Goal: Transaction & Acquisition: Purchase product/service

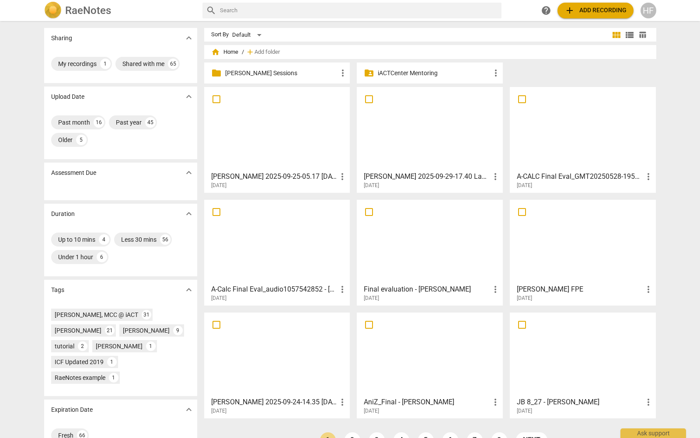
click at [648, 12] on div "HF" at bounding box center [649, 11] width 16 height 16
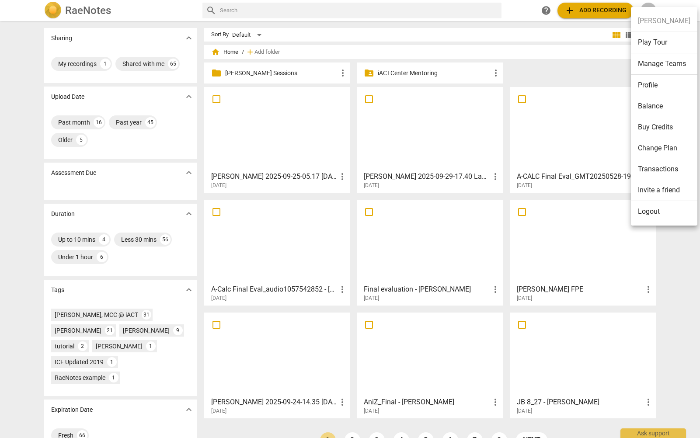
click at [658, 218] on li "Logout" at bounding box center [664, 211] width 67 height 21
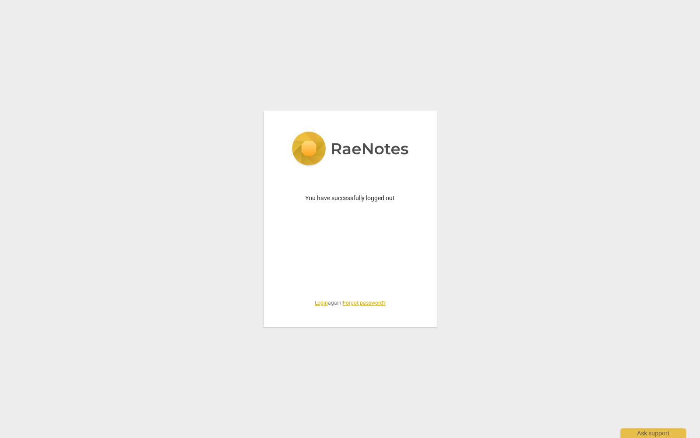
click at [316, 304] on link "Login" at bounding box center [321, 303] width 13 height 6
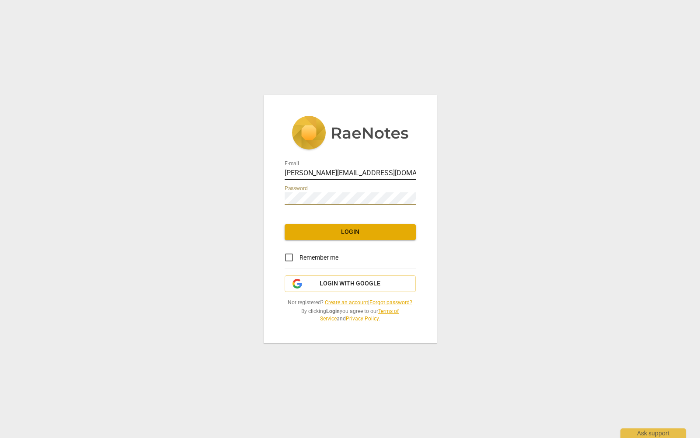
click at [348, 172] on input "heidi@iactcenter.com" at bounding box center [350, 174] width 131 height 13
click at [376, 172] on input "heidi@iactcenter.com" at bounding box center [350, 174] width 131 height 13
click at [410, 174] on input "heidi@iactcenter.com" at bounding box center [350, 174] width 131 height 13
type input "coach.heidifishbein@gmail.com"
click at [372, 245] on div "E-mail coach.heidifishbein@gmail.com Password Login Remember me Login with Goog…" at bounding box center [350, 219] width 173 height 249
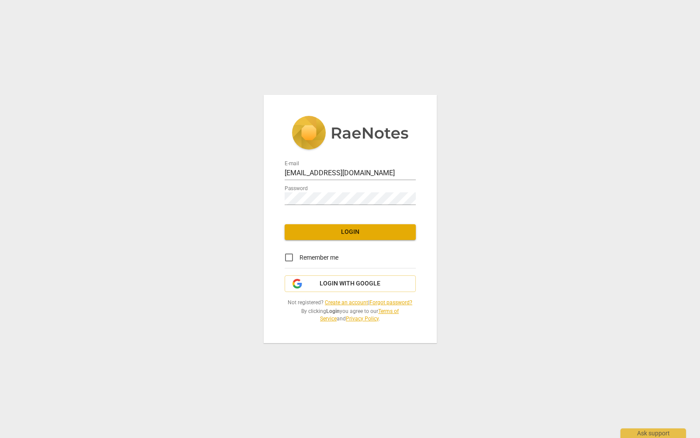
click at [371, 239] on button "Login" at bounding box center [350, 232] width 131 height 16
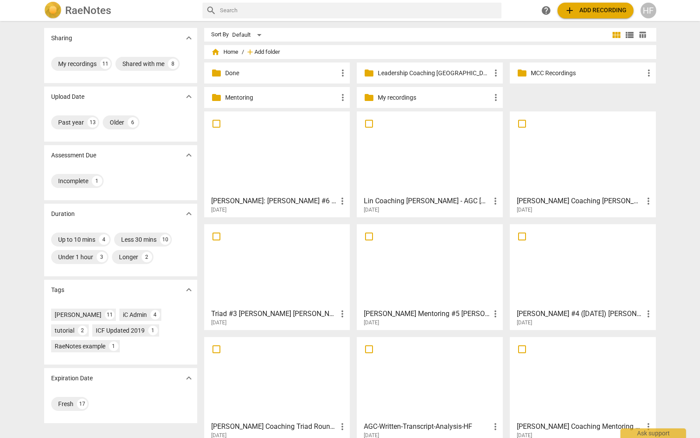
click at [259, 50] on span "Add folder" at bounding box center [267, 52] width 25 height 7
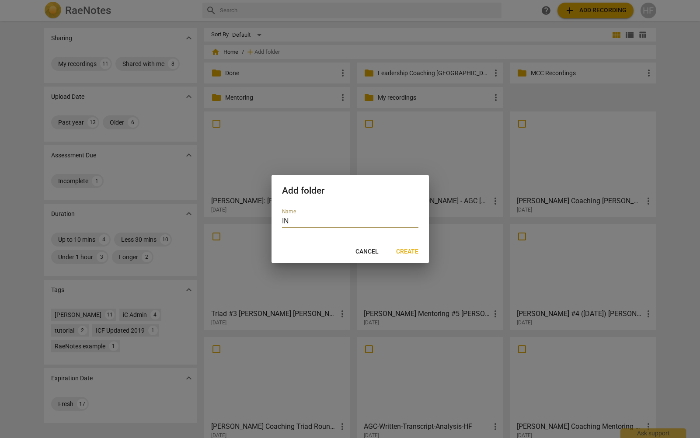
type input "I"
type input "inviteCHANGE"
click at [414, 249] on span "Create" at bounding box center [407, 252] width 22 height 9
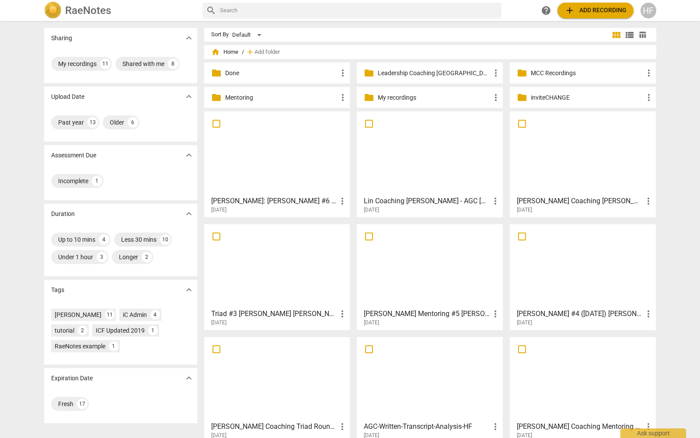
click at [539, 98] on p "inviteCHANGE" at bounding box center [587, 97] width 113 height 9
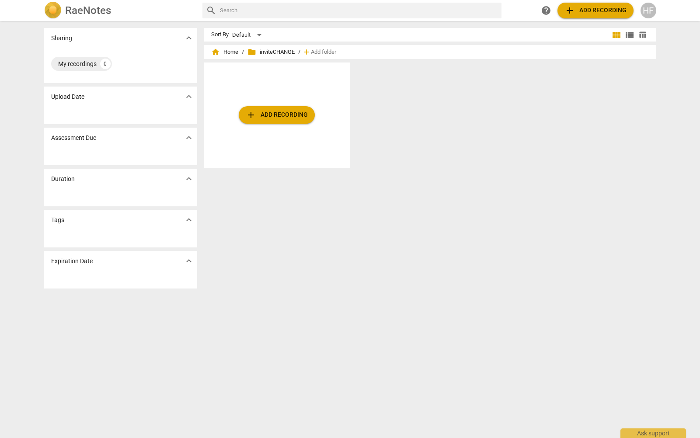
click at [270, 53] on span "folder inviteCHANGE" at bounding box center [271, 52] width 47 height 9
click at [231, 51] on span "home Home" at bounding box center [224, 52] width 27 height 9
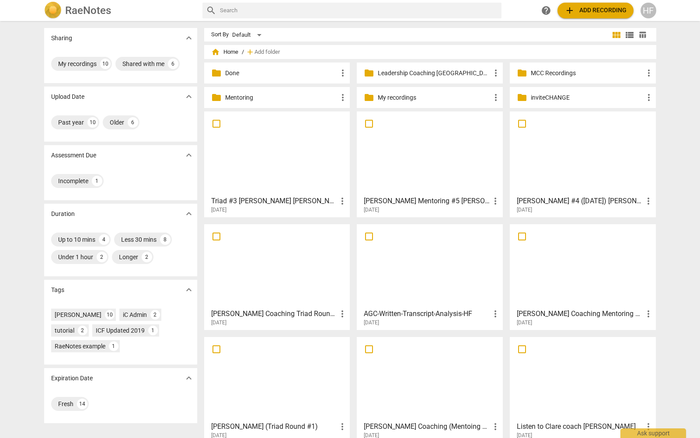
drag, startPoint x: 543, startPoint y: 202, endPoint x: 426, endPoint y: 95, distance: 157.9
click at [578, 11] on span "add Add recording" at bounding box center [596, 10] width 62 height 11
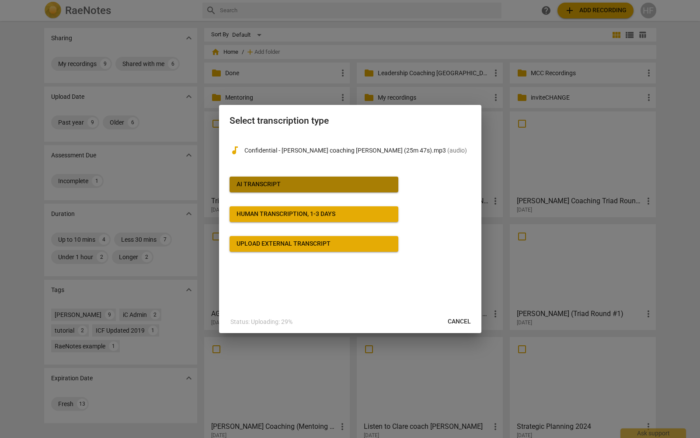
click at [341, 186] on span "AI Transcript" at bounding box center [314, 184] width 155 height 9
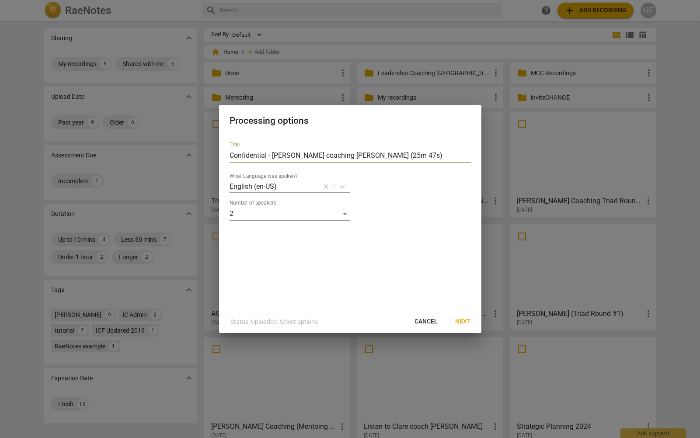
click at [272, 156] on input "Confidential - Nancy coaching Caroline (25m 47s)" at bounding box center [351, 156] width 242 height 14
drag, startPoint x: 272, startPoint y: 158, endPoint x: 210, endPoint y: 156, distance: 62.6
click at [210, 157] on div "Processing options Title Confidential - Nancy coaching Caroline (25m 47s) What …" at bounding box center [350, 219] width 700 height 438
type input "[PERSON_NAME] coaching [PERSON_NAME] (25m 47s)"
click at [462, 325] on span "Next" at bounding box center [463, 322] width 16 height 9
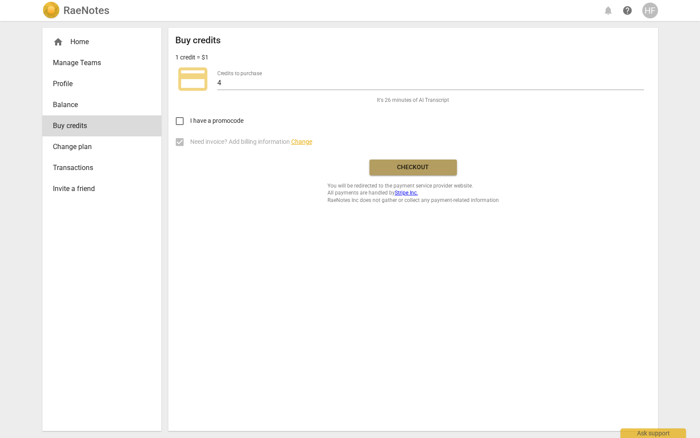
click at [413, 164] on span "Checkout" at bounding box center [414, 167] width 74 height 9
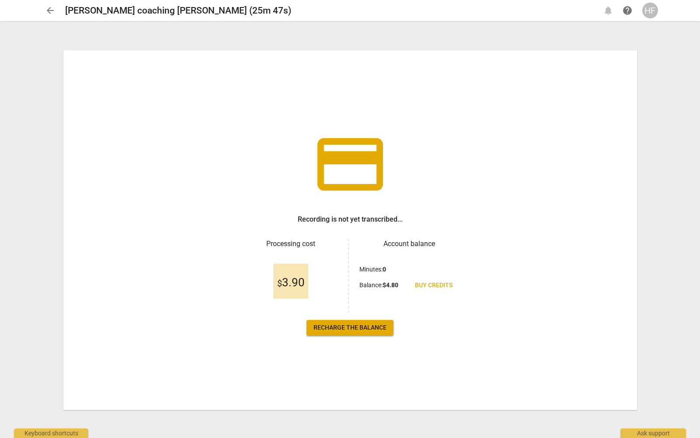
click at [363, 329] on span "Recharge the balance" at bounding box center [350, 328] width 73 height 9
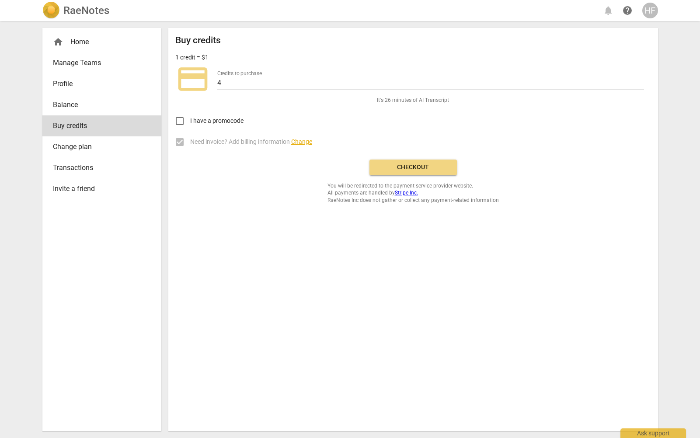
click at [408, 168] on span "Checkout" at bounding box center [414, 167] width 74 height 9
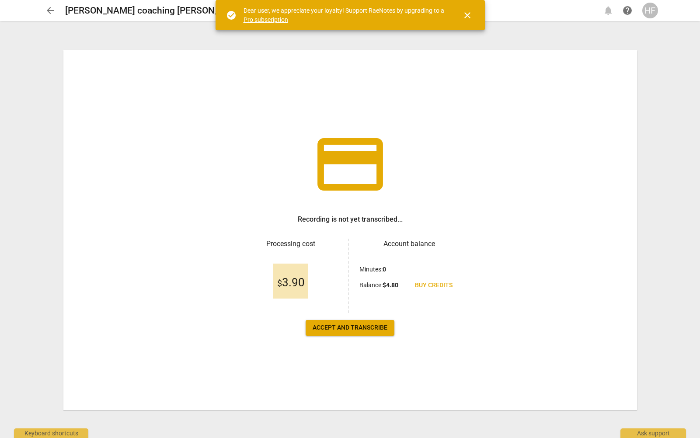
click at [301, 278] on span "$ 3.90" at bounding box center [291, 283] width 28 height 13
click at [355, 327] on span "Accept and transcribe" at bounding box center [350, 328] width 75 height 9
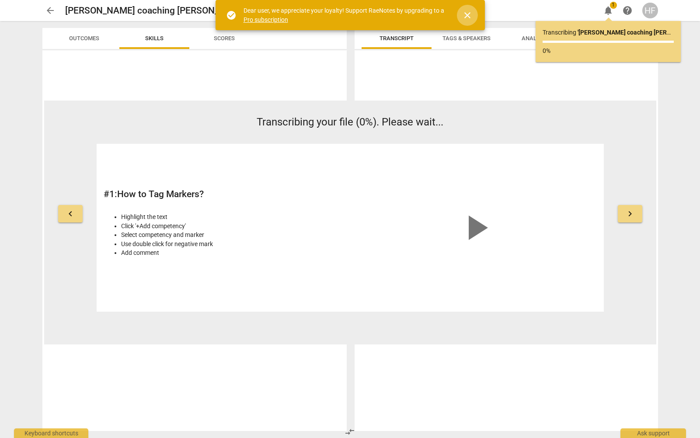
click at [467, 20] on span "close" at bounding box center [467, 15] width 11 height 11
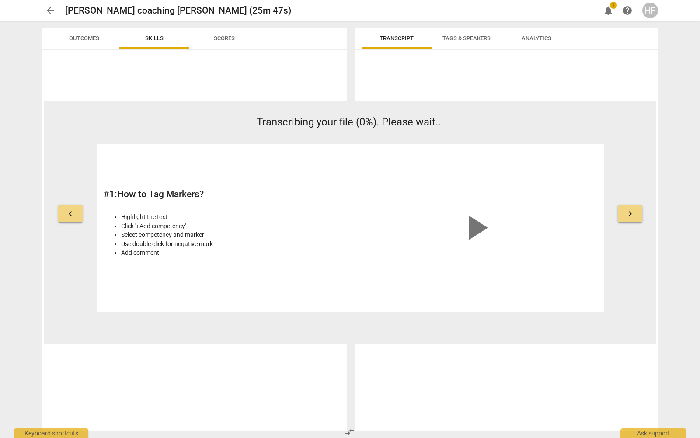
click at [648, 7] on div "HF" at bounding box center [651, 11] width 16 height 16
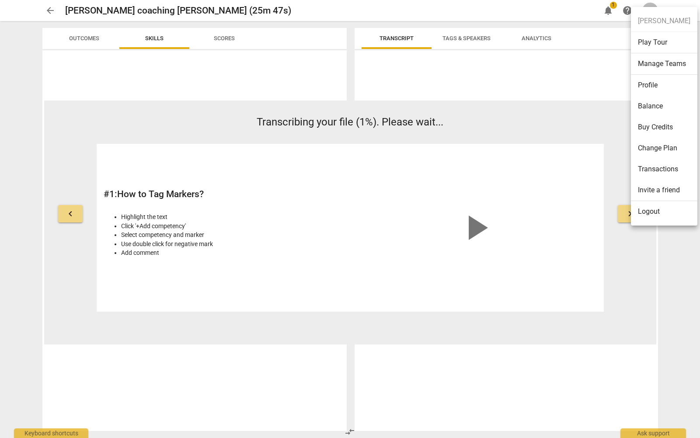
click at [660, 167] on li "Transactions" at bounding box center [664, 169] width 67 height 21
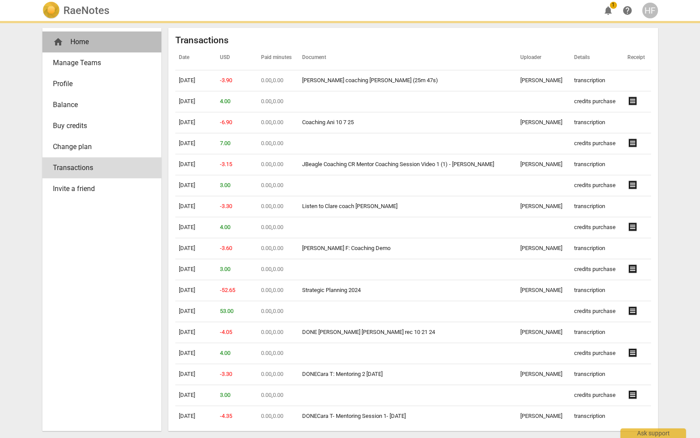
click at [78, 41] on div "home Home" at bounding box center [98, 42] width 91 height 11
